Goal: Task Accomplishment & Management: Complete application form

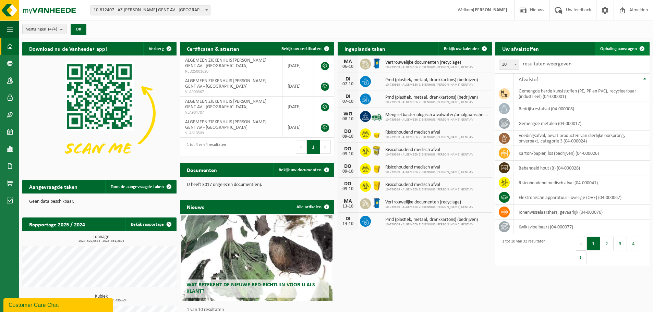
click at [337, 47] on span "Ophaling aanvragen" at bounding box center [619, 49] width 37 height 4
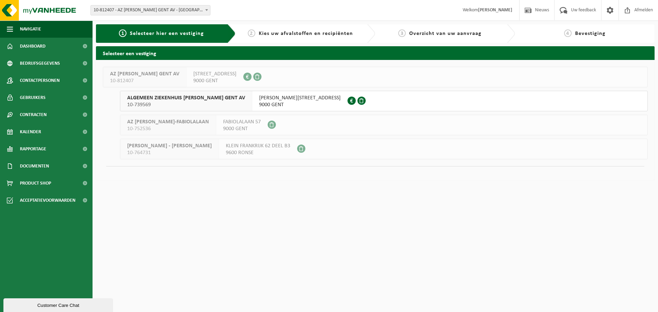
click at [157, 104] on span "10-739569" at bounding box center [186, 105] width 118 height 7
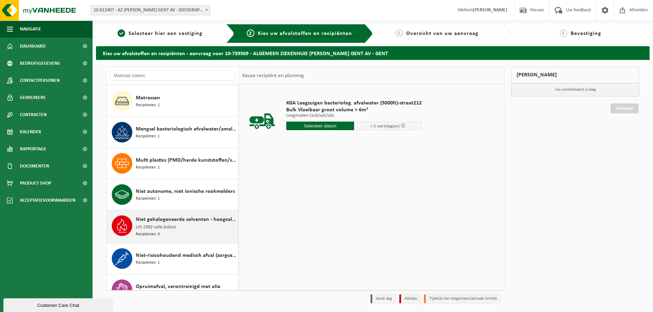
scroll to position [480, 0]
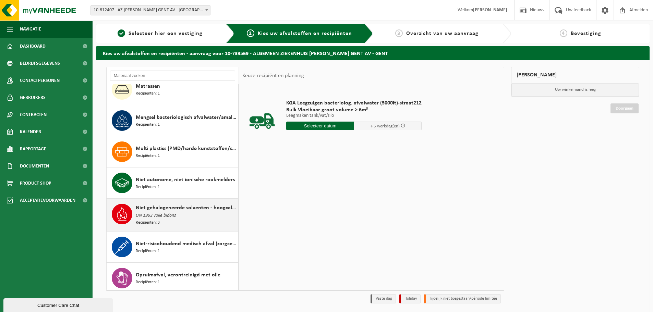
click at [172, 212] on span "UN 1993 volle bidons" at bounding box center [156, 216] width 40 height 8
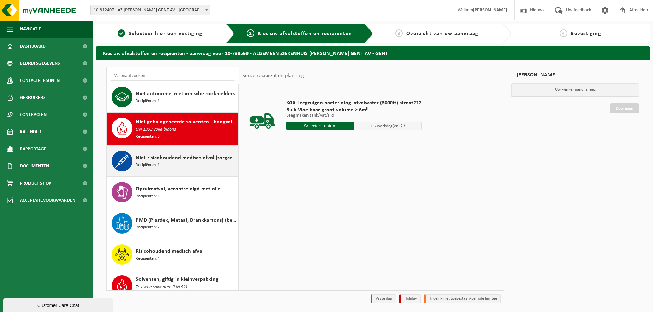
scroll to position [594, 0]
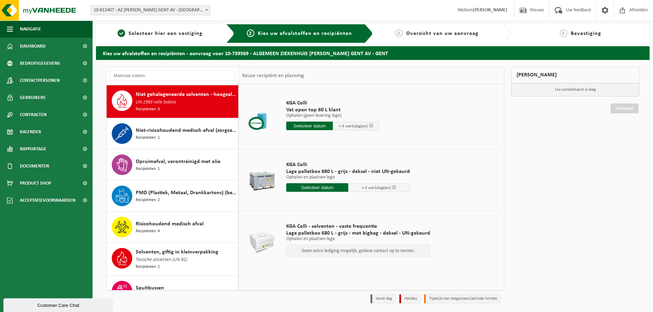
click at [321, 188] on input "text" at bounding box center [317, 187] width 62 height 9
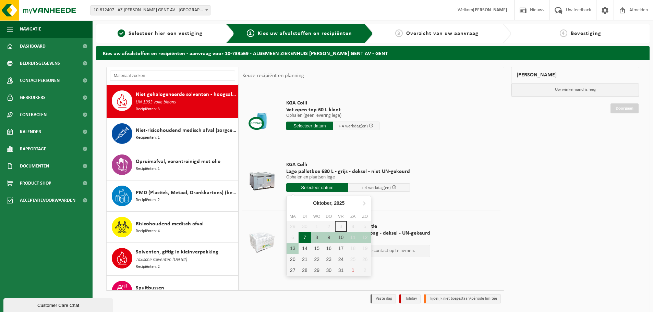
click at [306, 238] on div "7" at bounding box center [305, 237] width 12 height 11
type input "Van 2025-10-07"
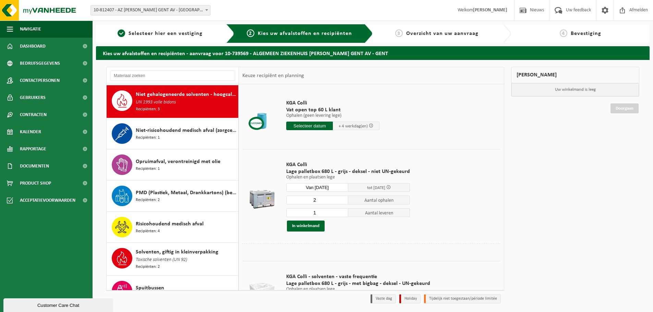
type input "2"
click at [342, 199] on input "2" at bounding box center [317, 200] width 62 height 9
type input "2"
click at [341, 211] on input "2" at bounding box center [317, 213] width 62 height 9
click at [314, 224] on button "In winkelmand" at bounding box center [306, 226] width 38 height 11
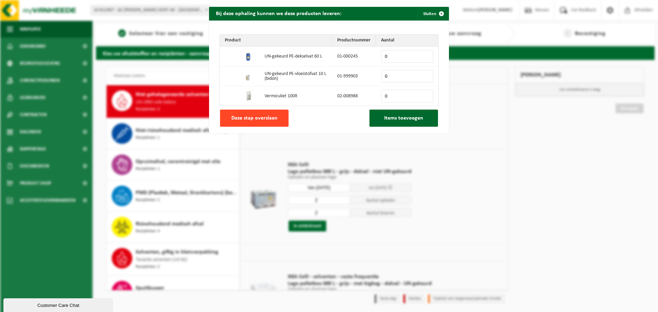
click at [262, 119] on span "Deze stap overslaan" at bounding box center [255, 118] width 46 height 5
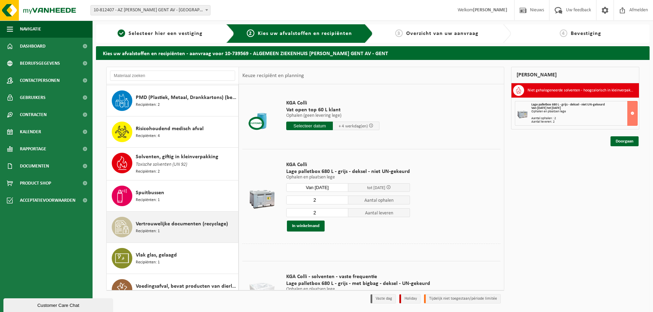
scroll to position [697, 0]
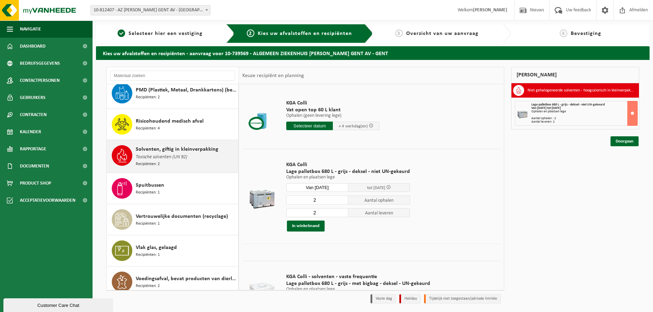
click at [169, 154] on span "Toxische solventen (UN 92)" at bounding box center [161, 158] width 51 height 8
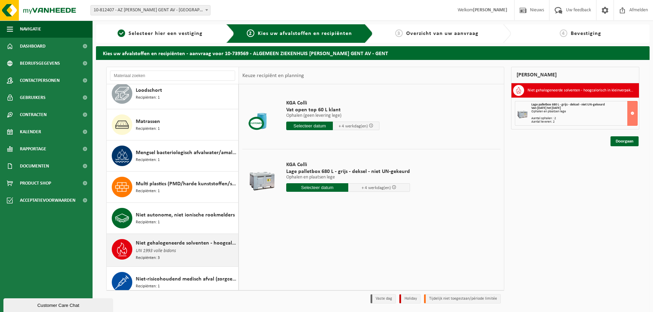
scroll to position [492, 0]
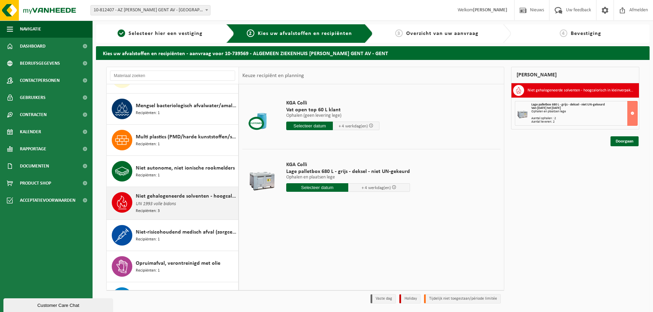
click at [178, 201] on div "Niet gehalogeneerde solventen - hoogcalorisch in kleinverpakking UN 1993 volle …" at bounding box center [186, 203] width 101 height 22
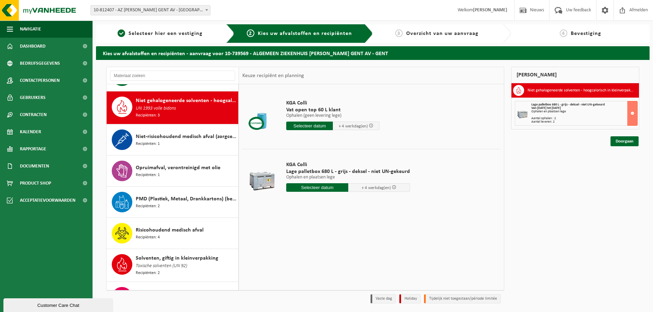
scroll to position [594, 0]
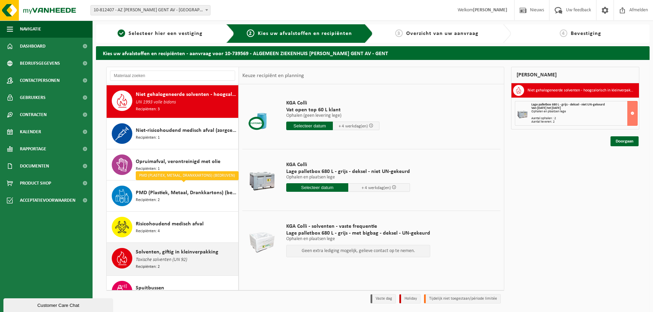
click at [168, 257] on span "Toxische solventen (UN 92)" at bounding box center [161, 261] width 51 height 8
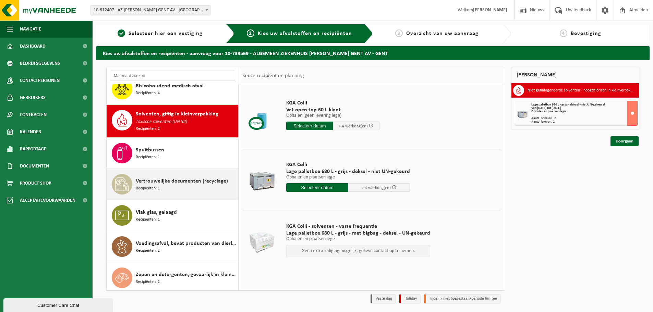
scroll to position [732, 0]
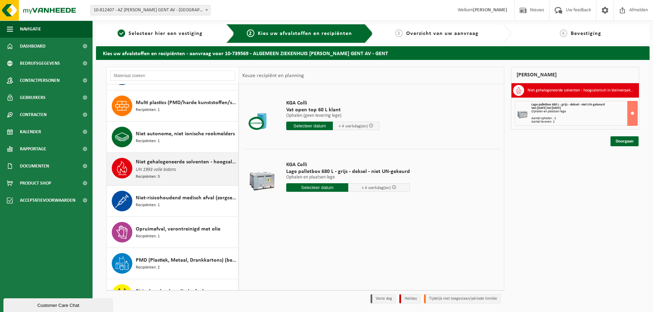
click at [184, 172] on div "Niet gehalogeneerde solventen - hoogcalorisch in kleinverpakking UN 1993 volle …" at bounding box center [186, 169] width 101 height 22
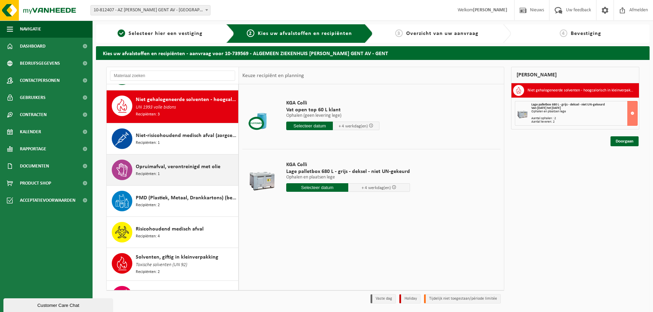
scroll to position [594, 0]
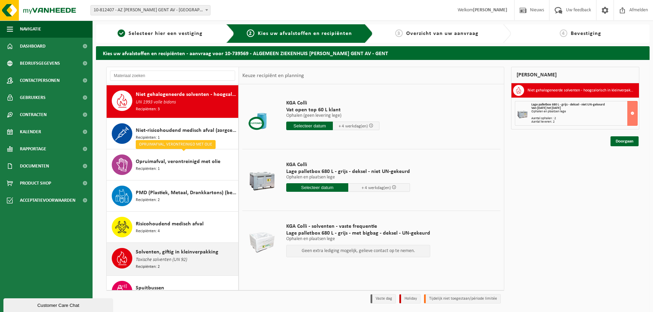
click at [167, 259] on span "Toxische solventen (UN 92)" at bounding box center [161, 261] width 51 height 8
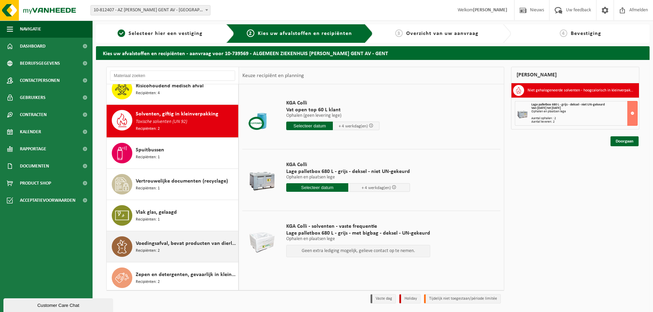
scroll to position [732, 0]
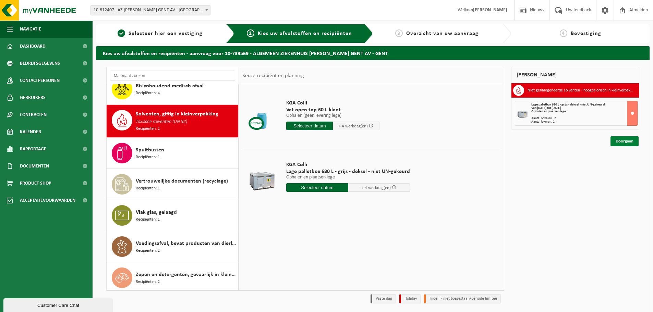
click at [629, 142] on link "Doorgaan" at bounding box center [625, 141] width 28 height 10
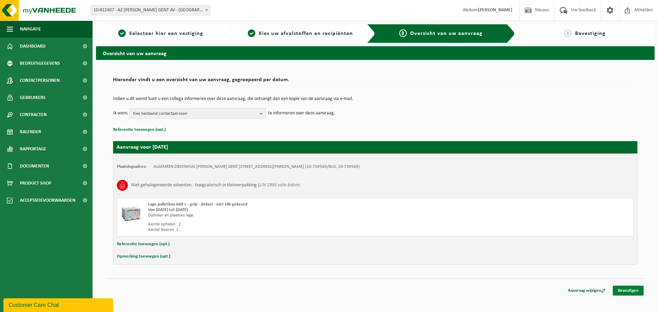
click at [636, 290] on link "Bevestigen" at bounding box center [628, 291] width 31 height 10
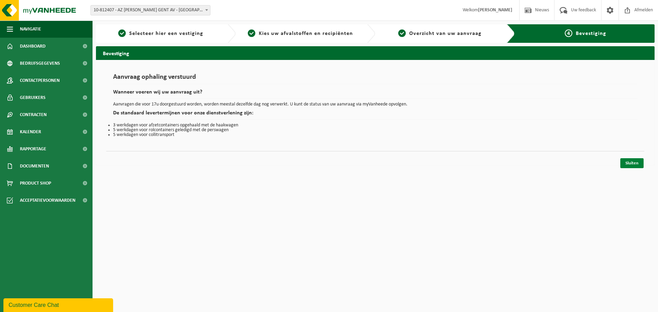
click at [629, 162] on link "Sluiten" at bounding box center [632, 163] width 23 height 10
